Goal: Information Seeking & Learning: Learn about a topic

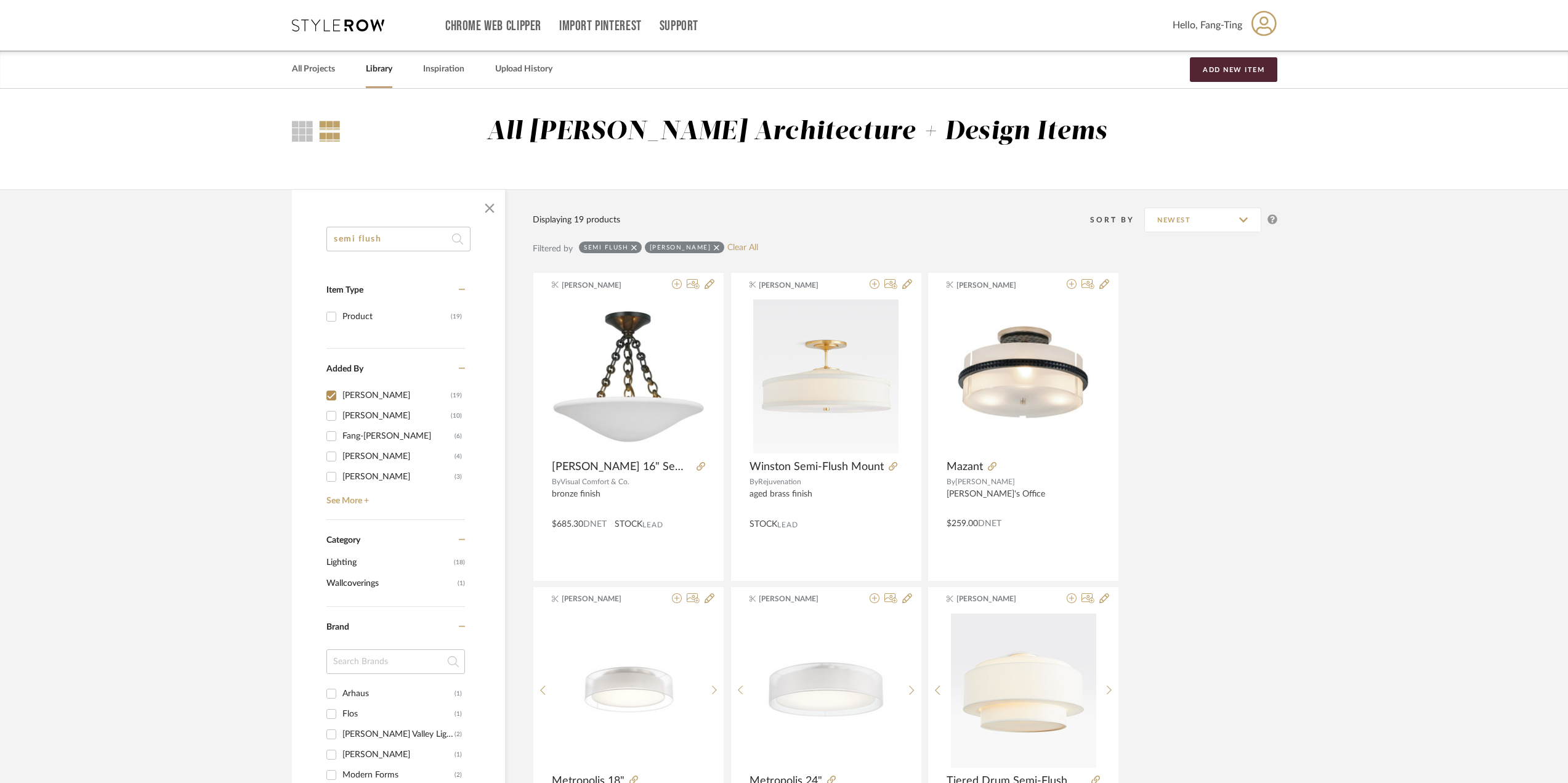
click at [362, 240] on input "semi flush" at bounding box center [399, 239] width 144 height 25
type input "pendant"
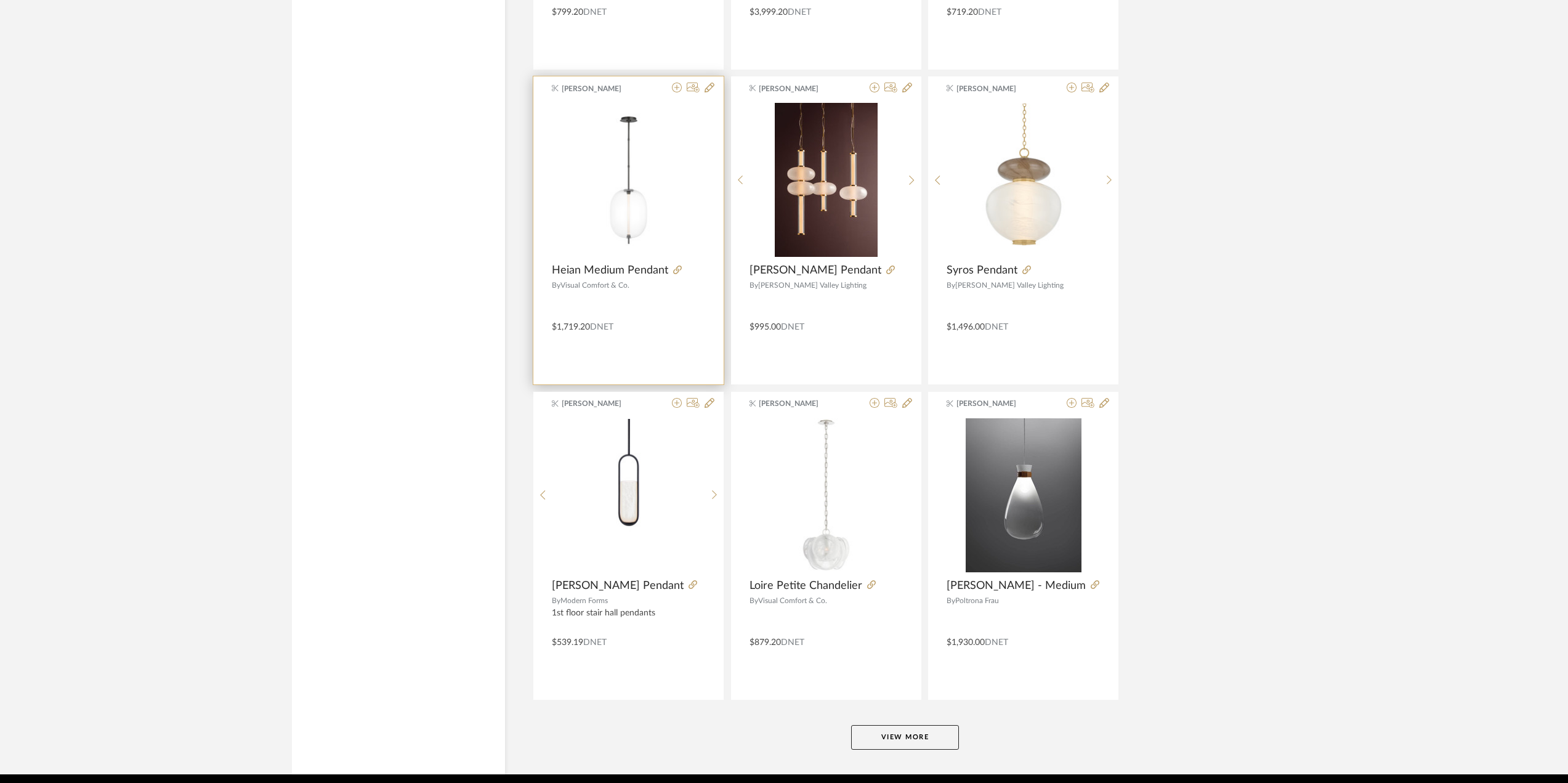
scroll to position [3393, 0]
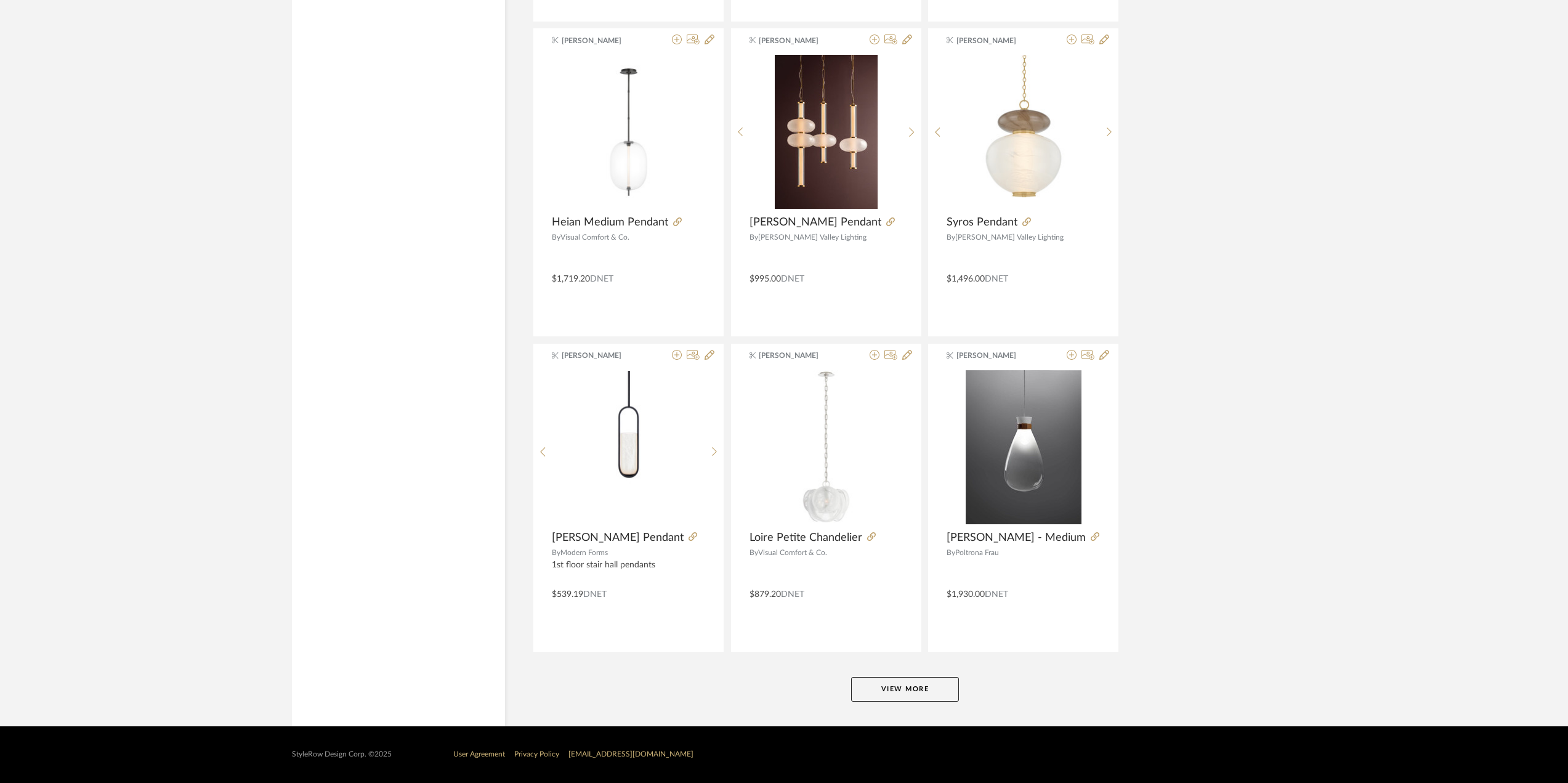
click at [904, 695] on button "View More" at bounding box center [905, 689] width 108 height 25
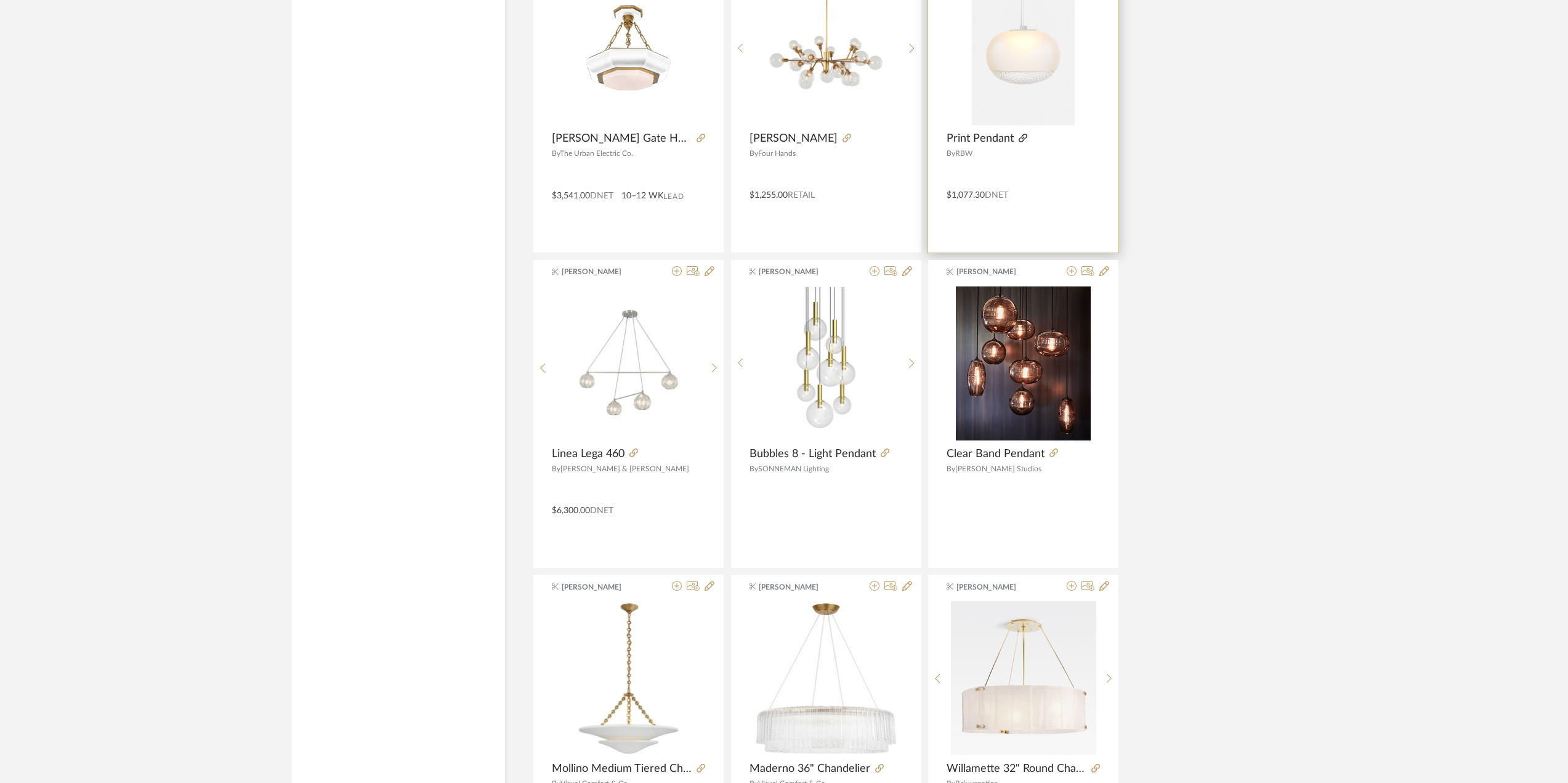
scroll to position [5980, 0]
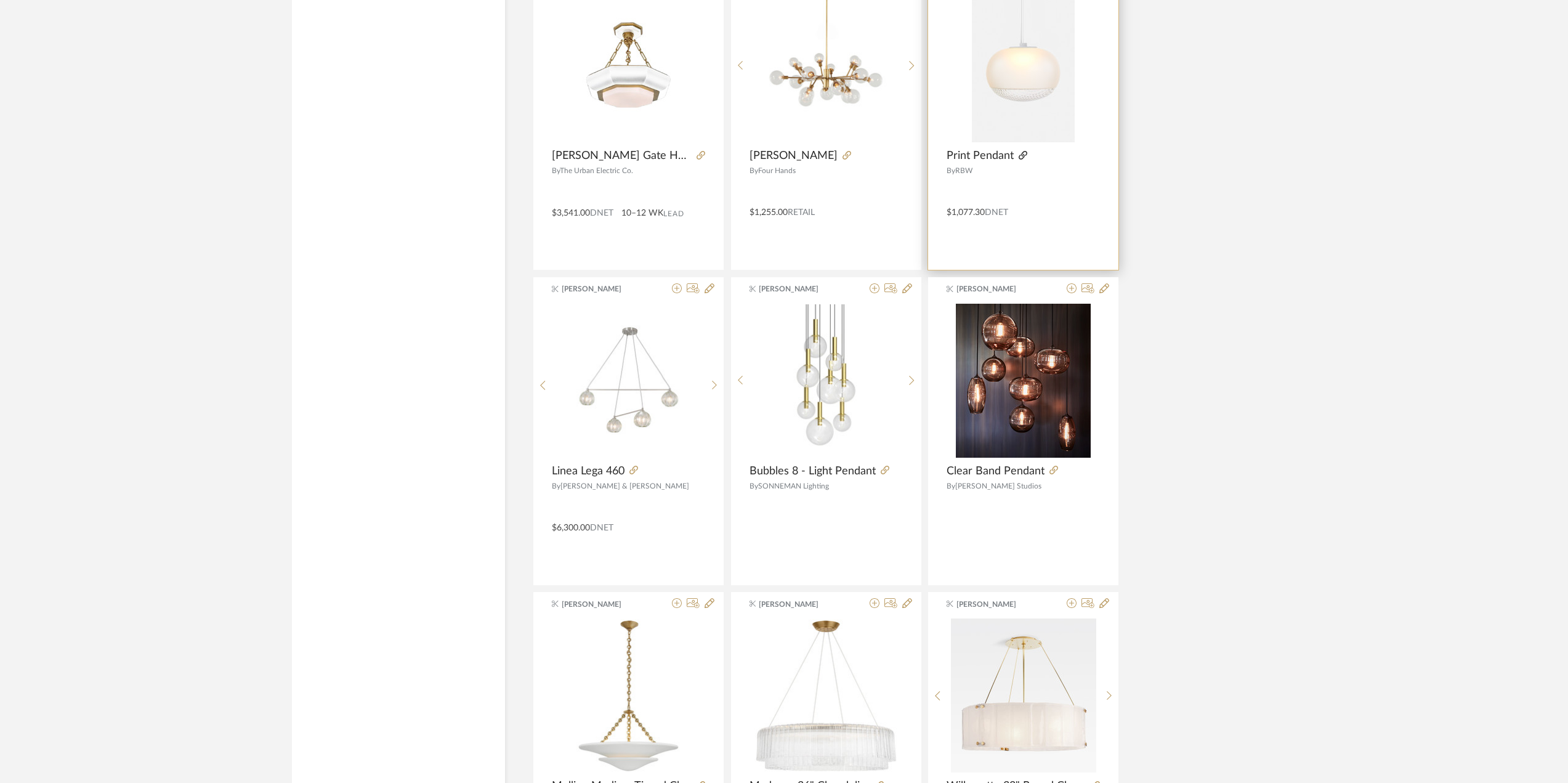
click at [1025, 157] on icon at bounding box center [1023, 155] width 8 height 8
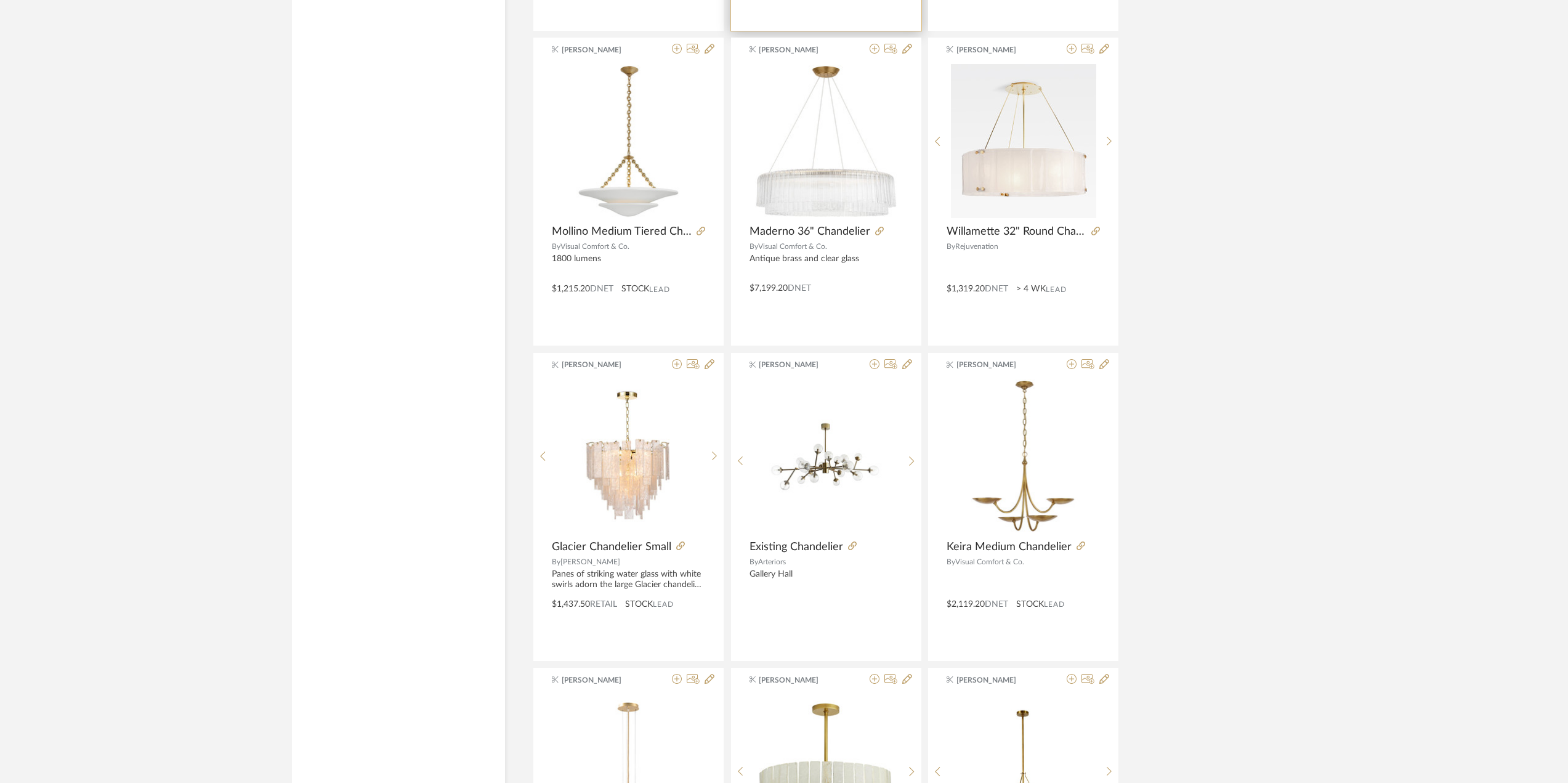
scroll to position [6904, 0]
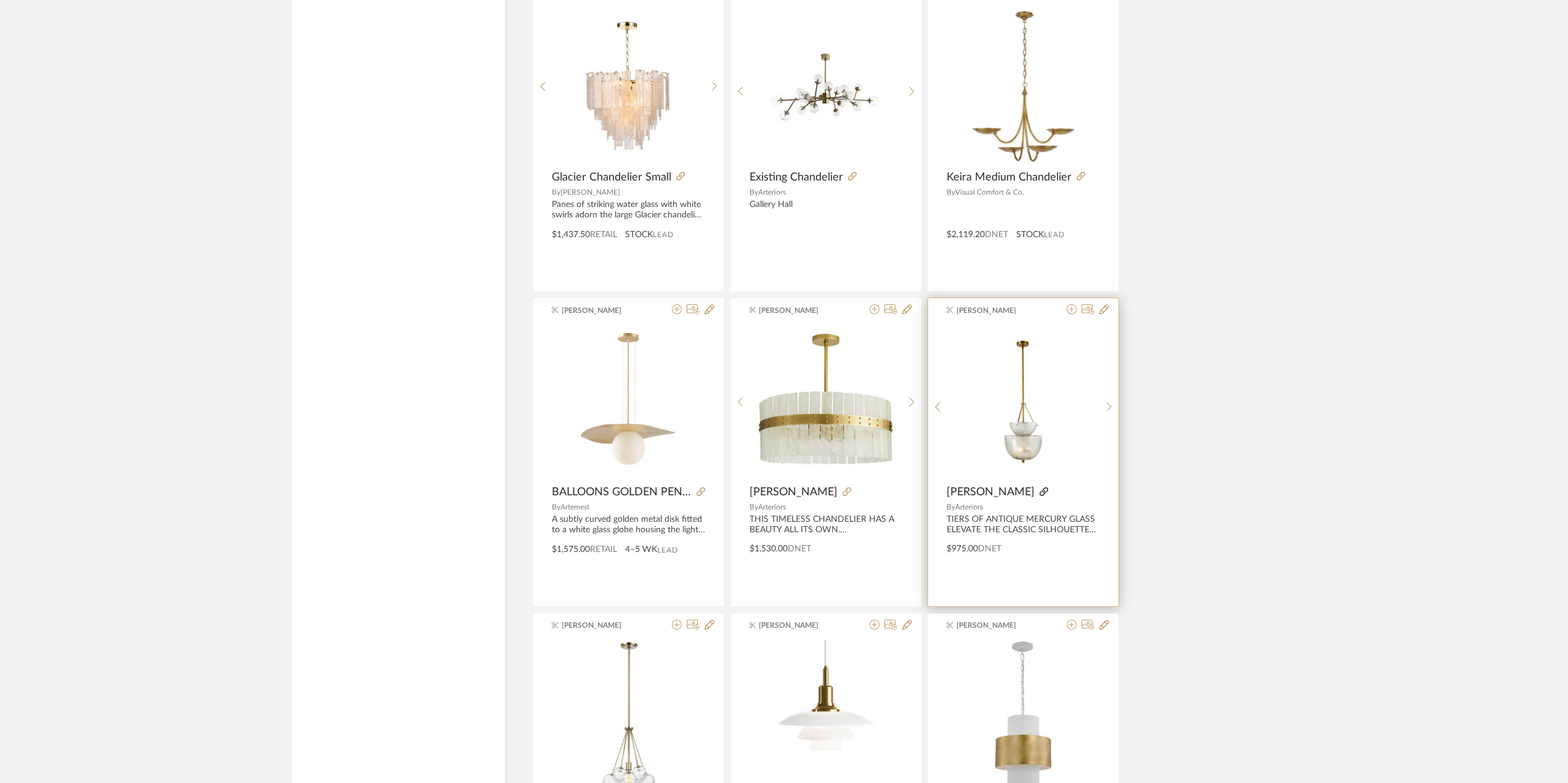
click at [1049, 489] on icon at bounding box center [1044, 491] width 8 height 8
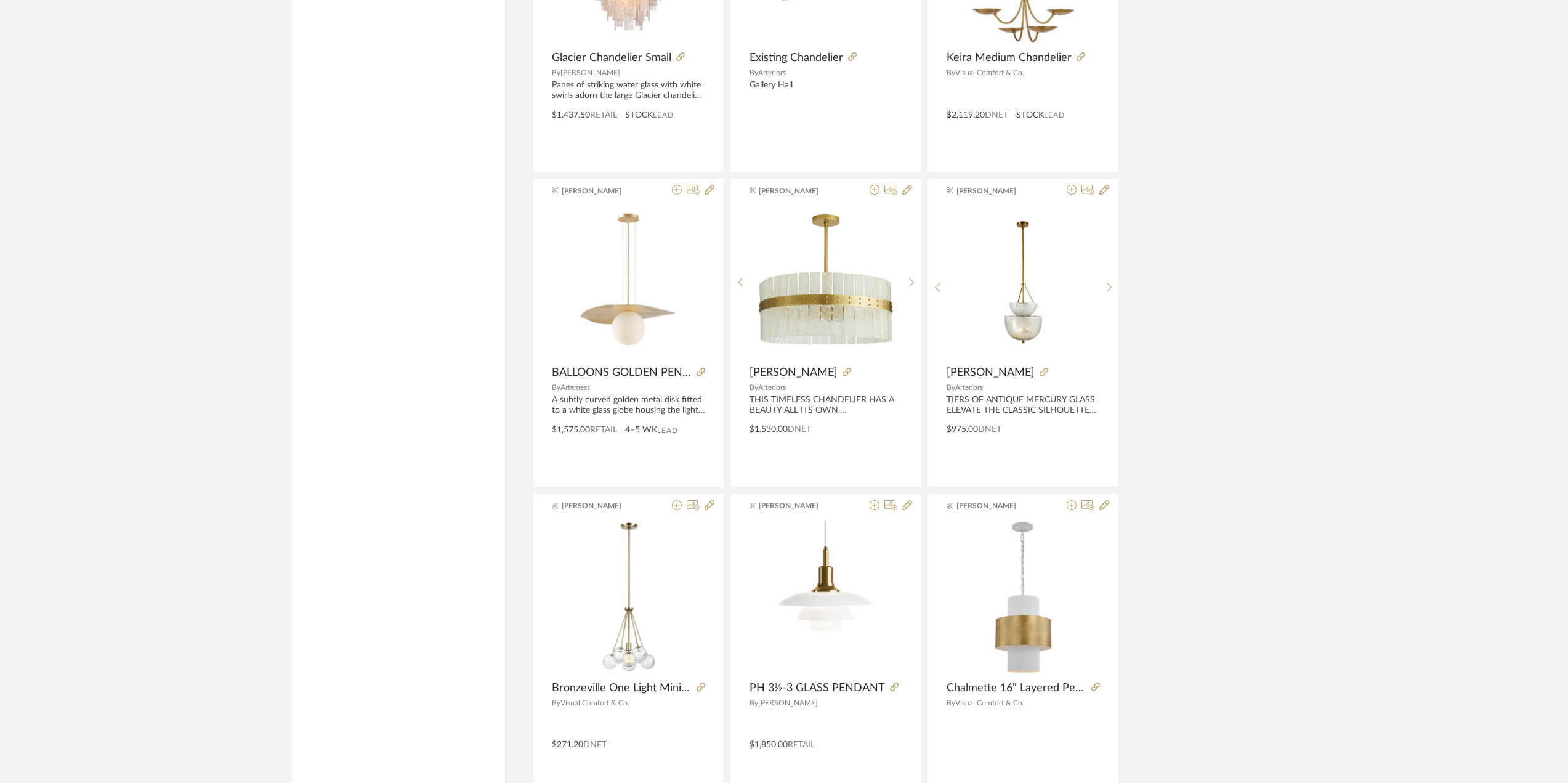
scroll to position [6865, 0]
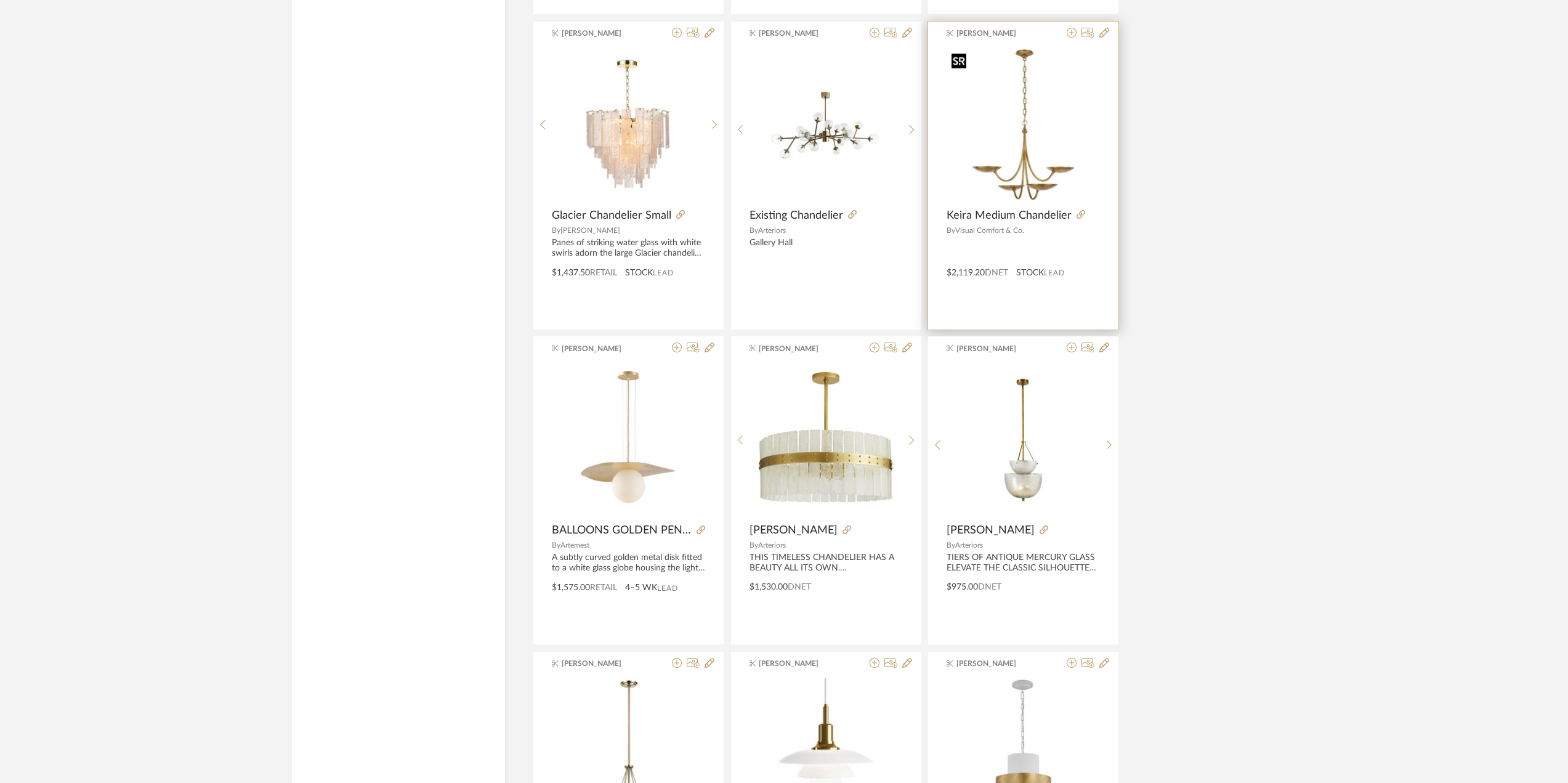
click at [1040, 189] on img "0" at bounding box center [1023, 124] width 153 height 153
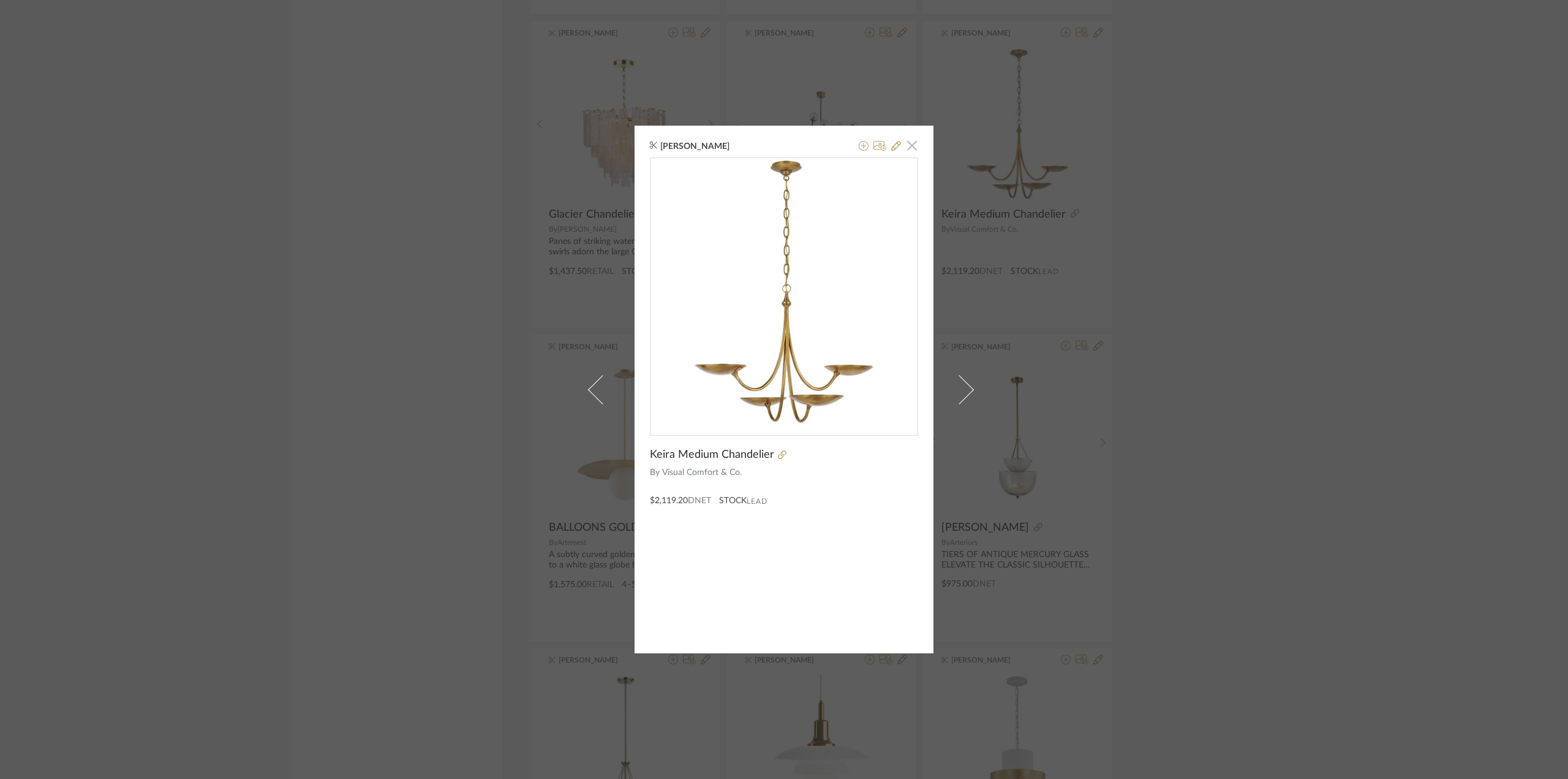
click at [909, 153] on span "button" at bounding box center [912, 145] width 25 height 25
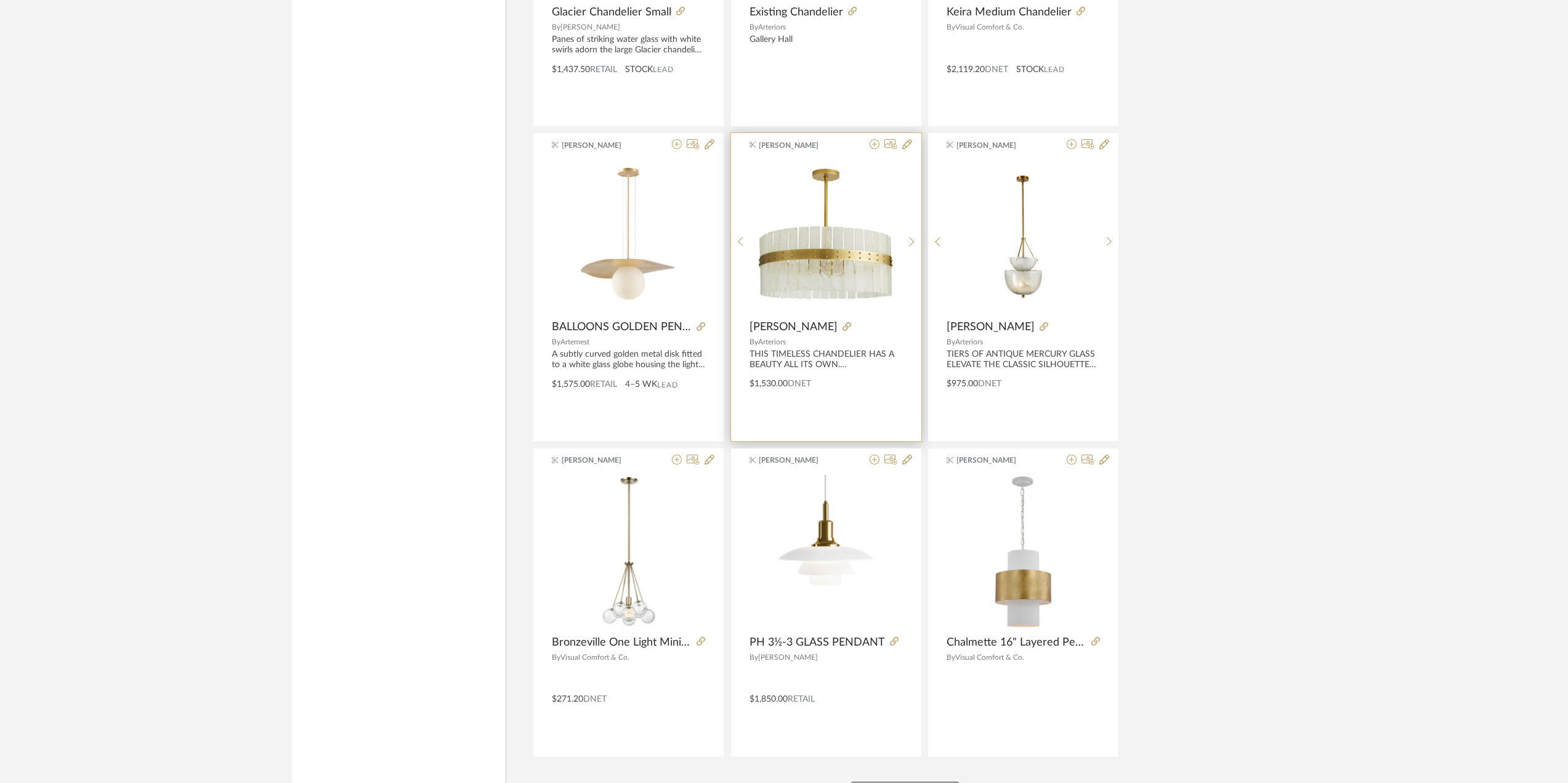
scroll to position [7173, 0]
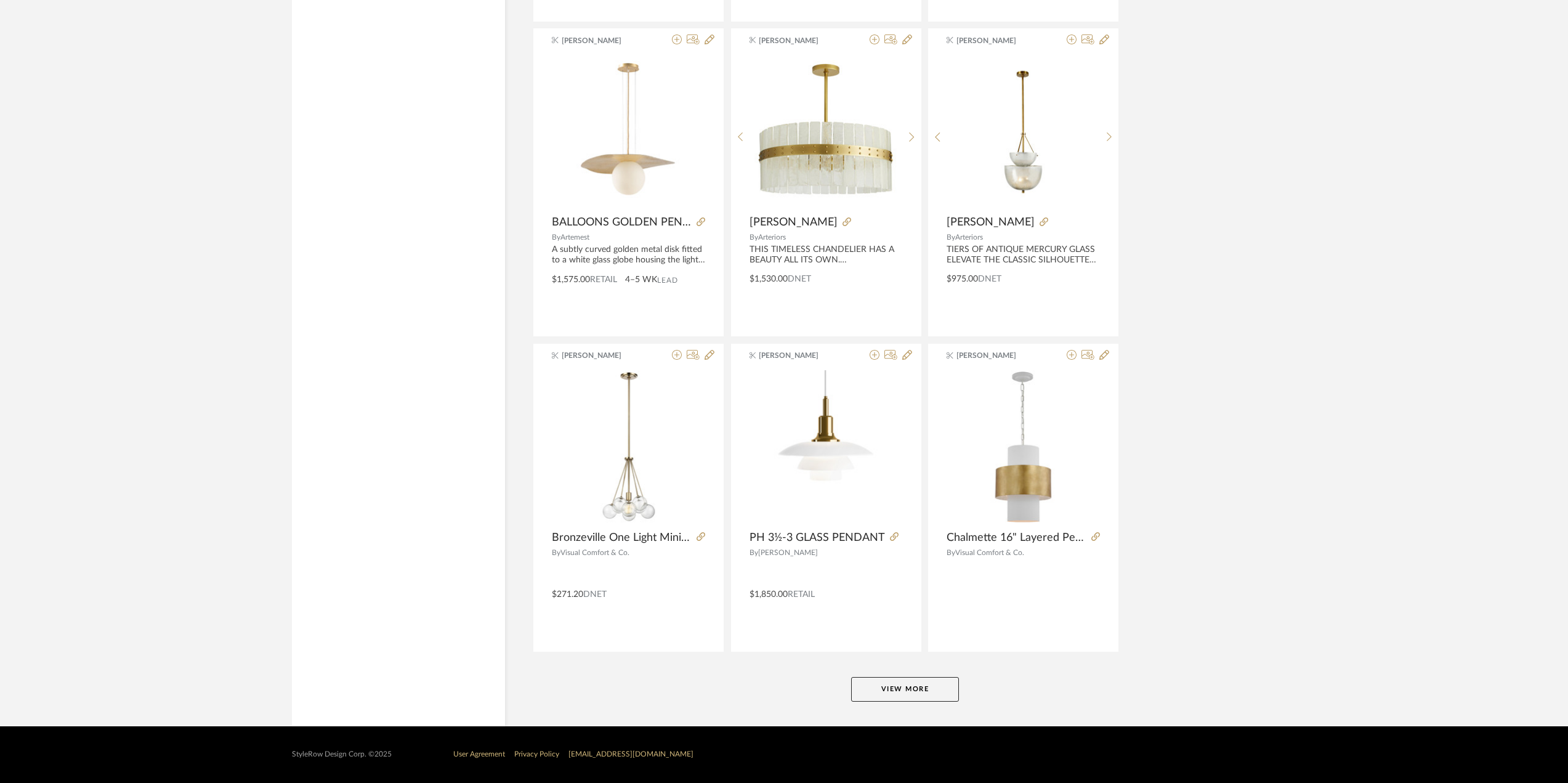
click at [880, 693] on button "View More" at bounding box center [905, 689] width 108 height 25
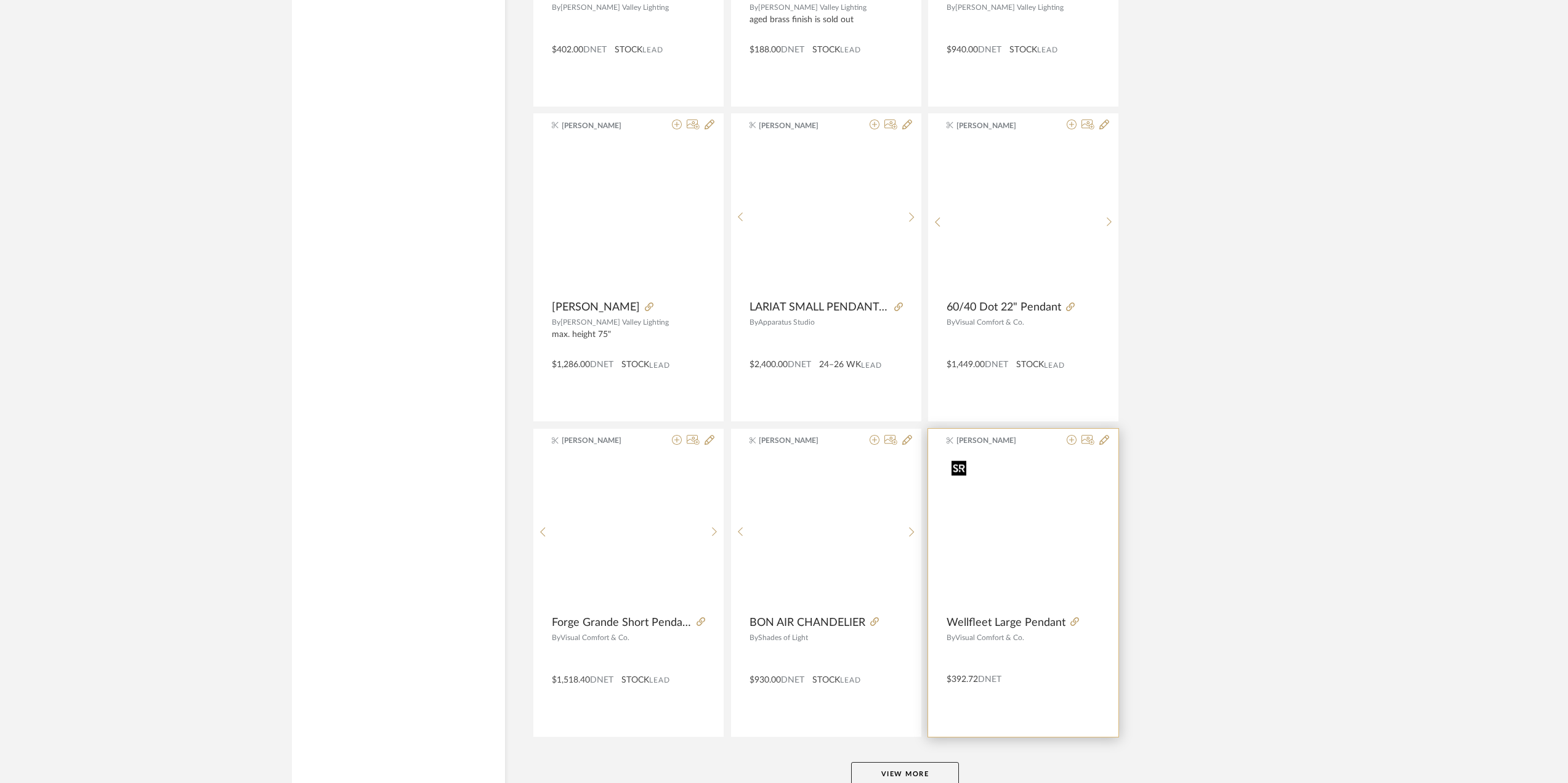
scroll to position [10954, 0]
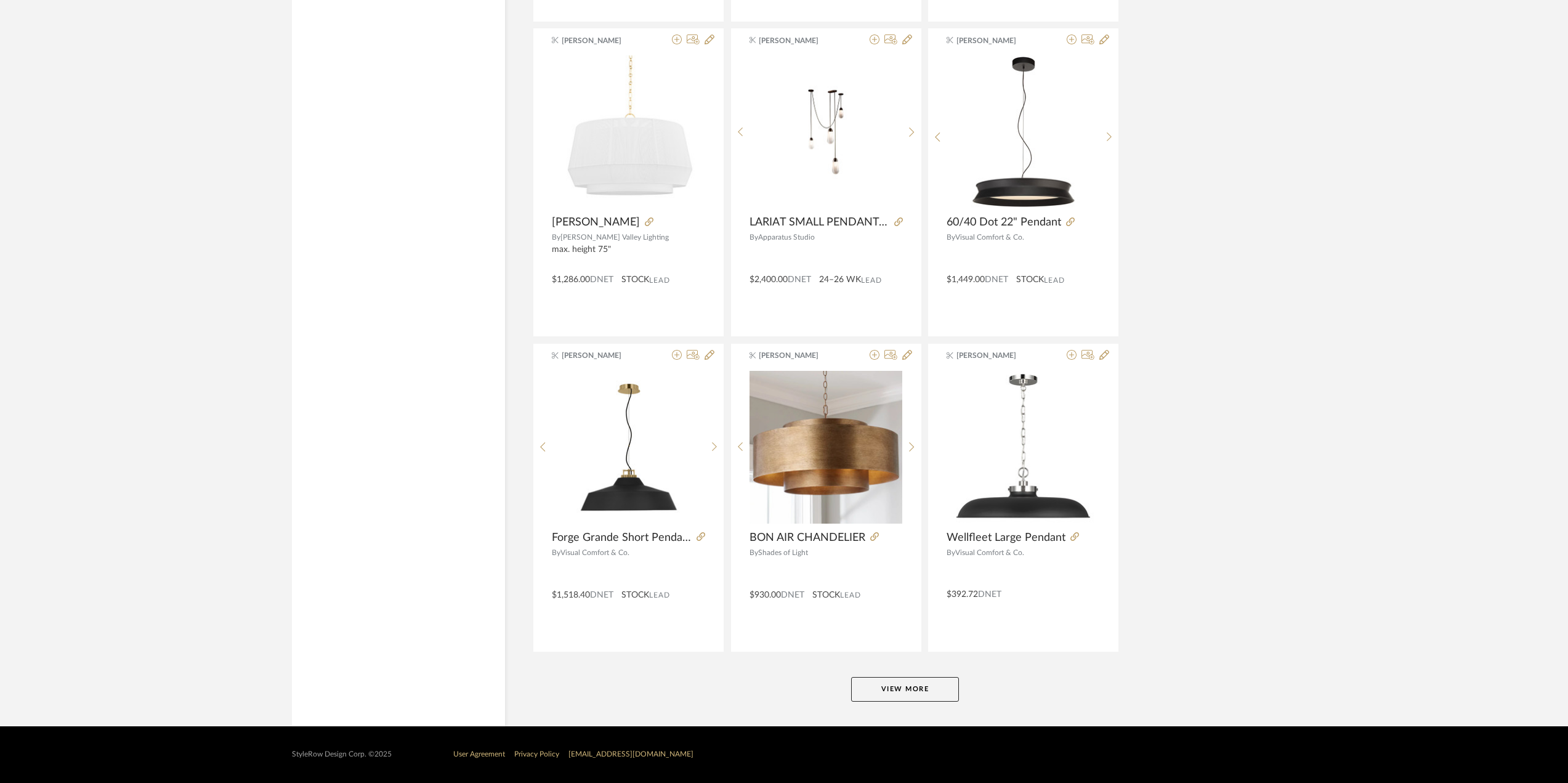
click at [927, 698] on button "View More" at bounding box center [905, 689] width 108 height 25
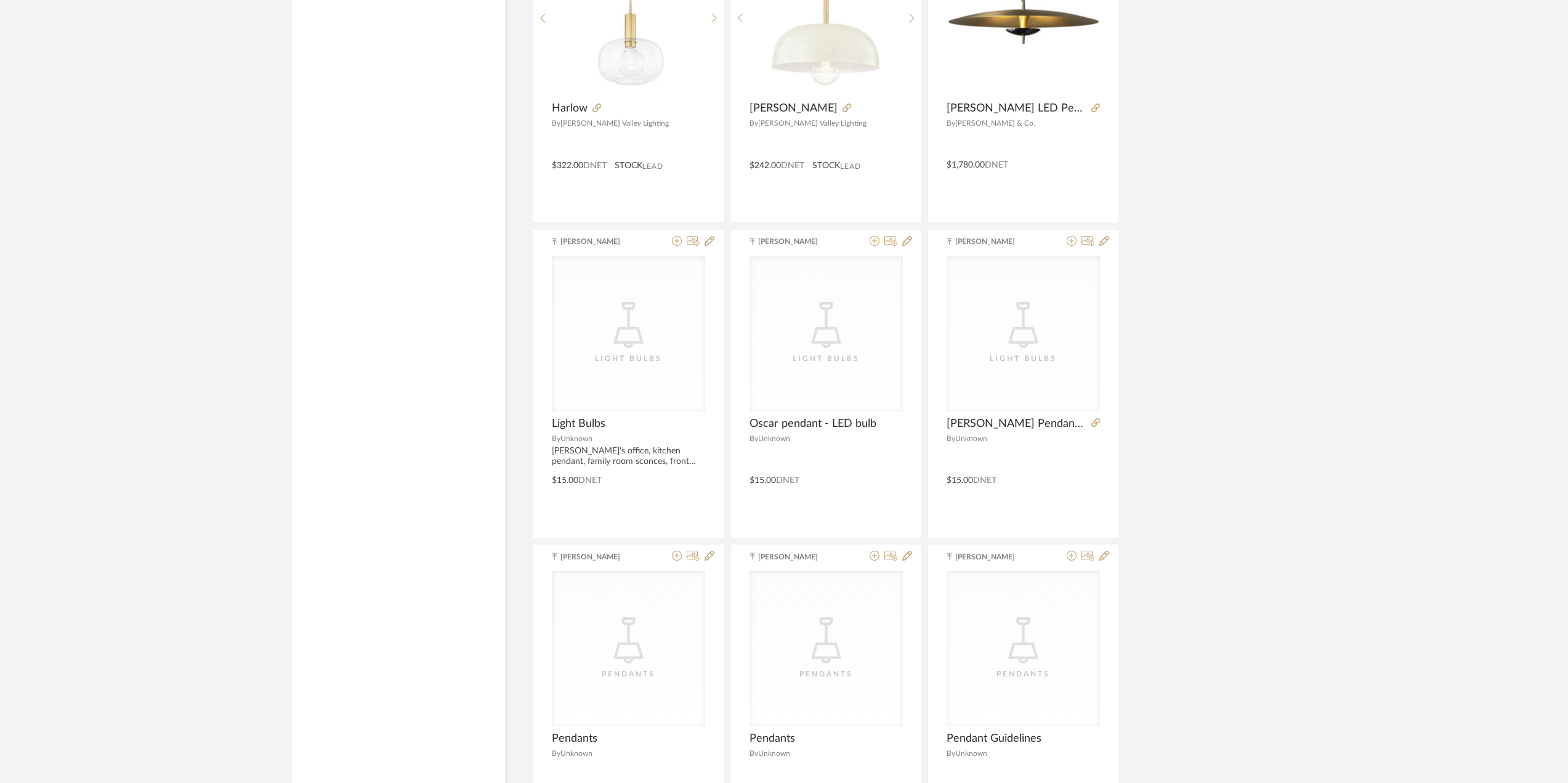
scroll to position [12801, 0]
